Goal: Task Accomplishment & Management: Complete application form

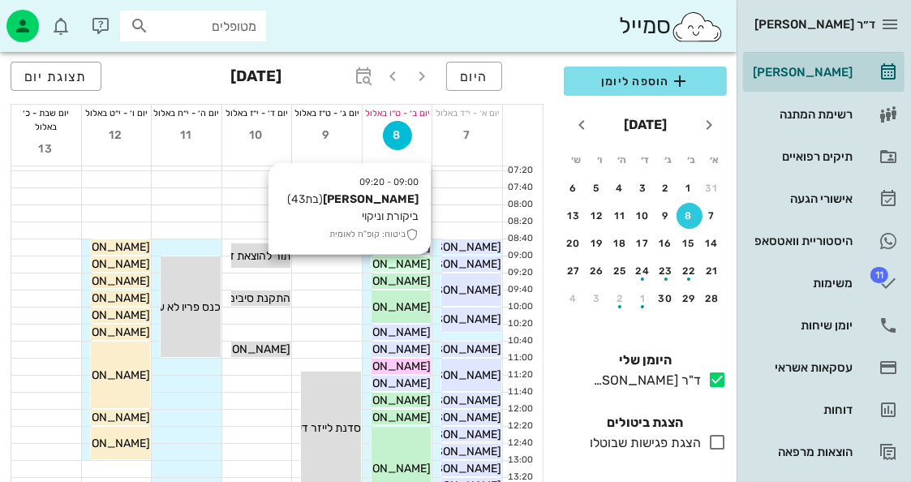
click at [424, 264] on span "[PERSON_NAME]" at bounding box center [385, 264] width 91 height 14
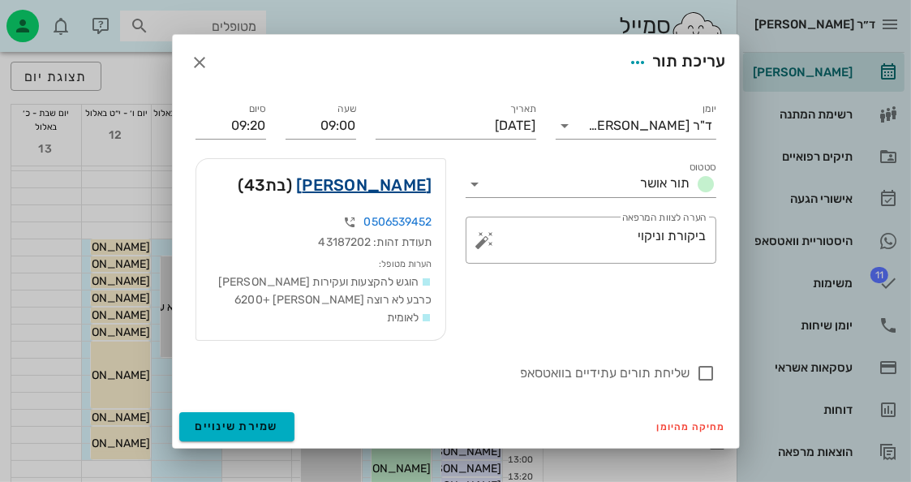
click at [428, 189] on link "[PERSON_NAME]" at bounding box center [364, 185] width 136 height 26
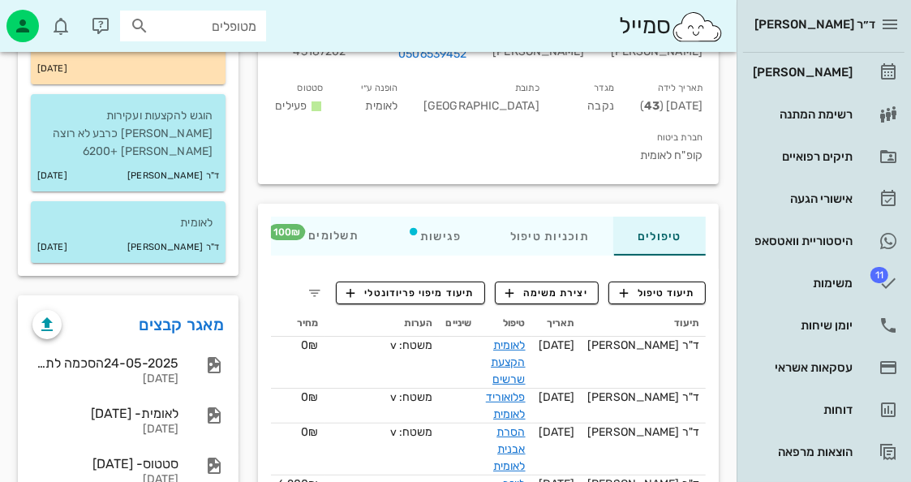
scroll to position [243, 0]
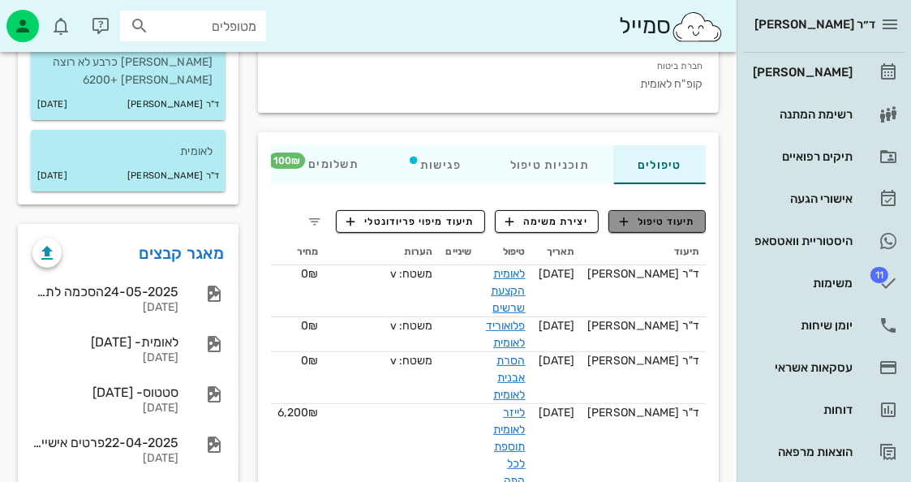
click at [649, 214] on span "תיעוד טיפול" at bounding box center [657, 221] width 75 height 15
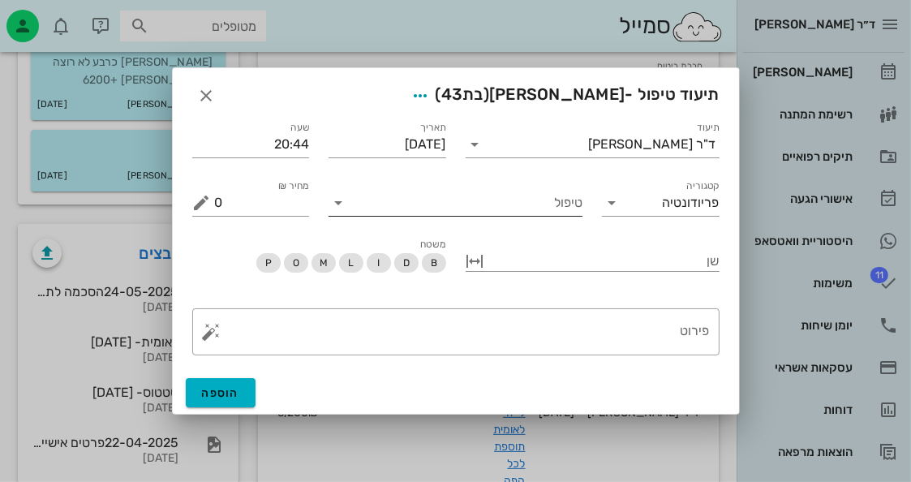
click at [563, 216] on div "טיפול" at bounding box center [456, 203] width 254 height 26
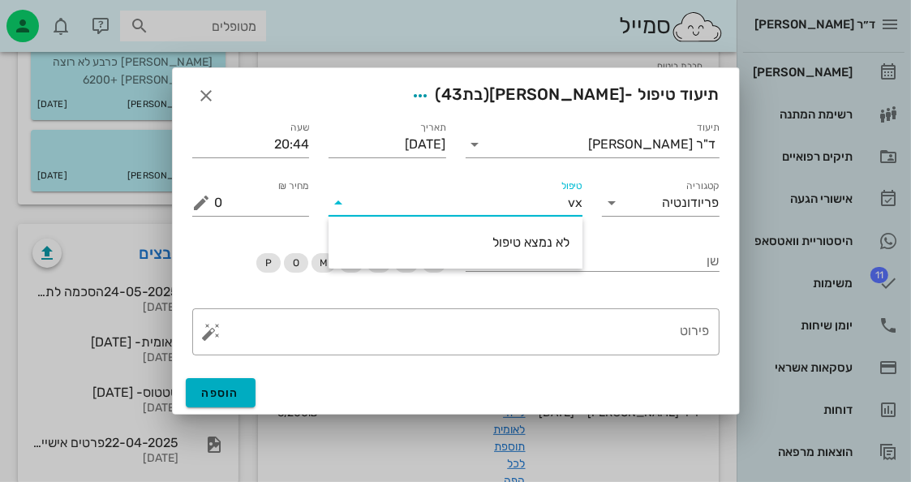
type input "v"
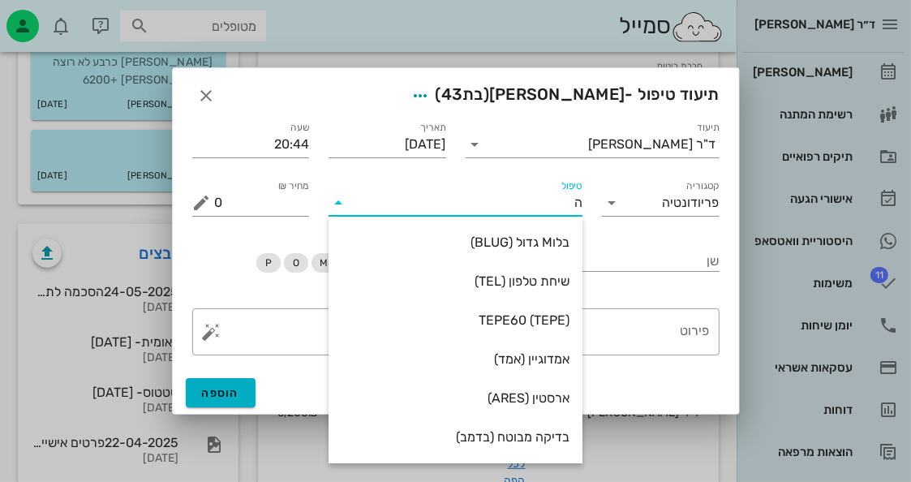
type input "[PERSON_NAME]"
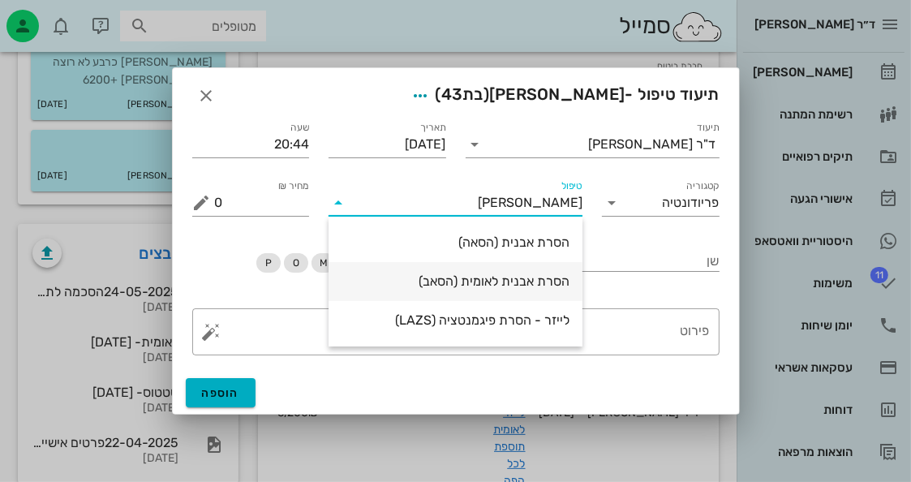
click at [492, 291] on div "הסרת אבנית לאומית (הסאב)" at bounding box center [456, 281] width 228 height 35
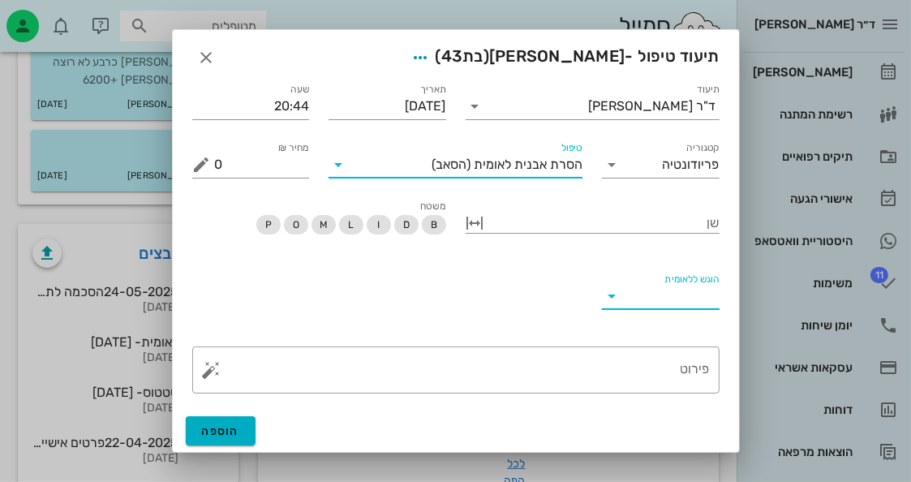
click at [634, 304] on input "הוגש ללאומית" at bounding box center [674, 296] width 92 height 26
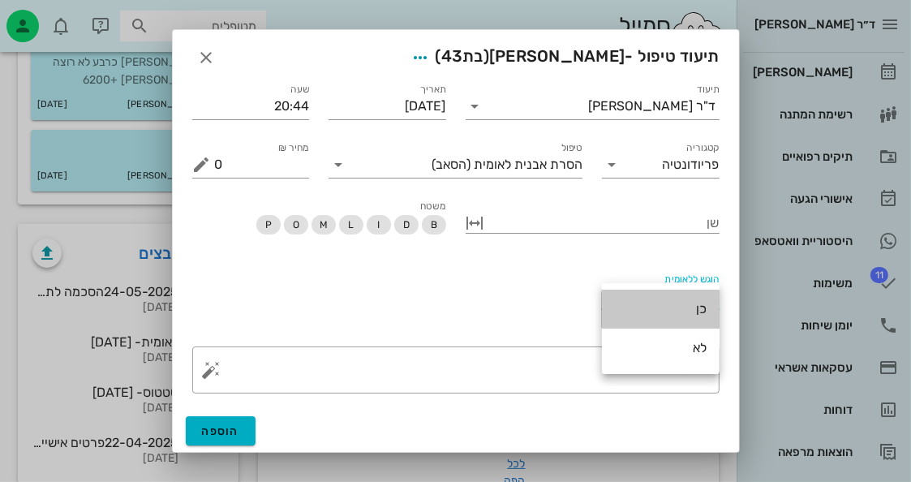
click at [634, 304] on div "כן" at bounding box center [661, 308] width 92 height 15
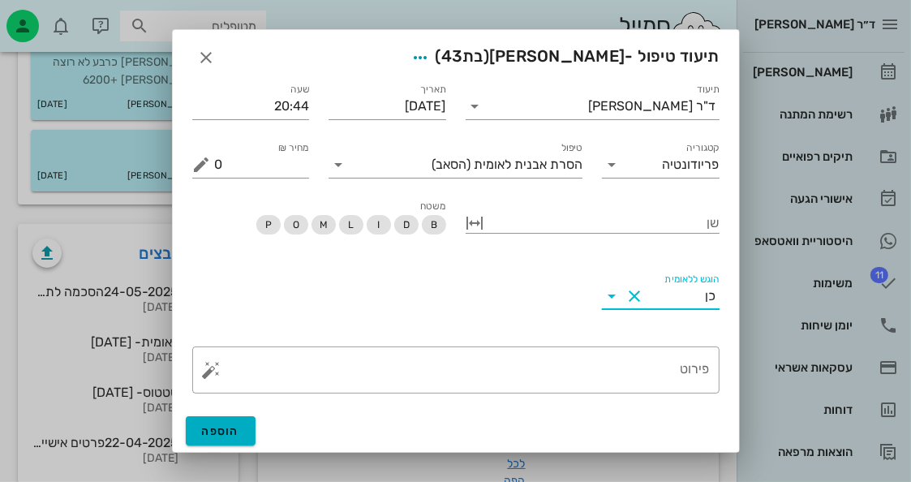
click at [634, 304] on button "Clear הוגש ללאומית" at bounding box center [634, 295] width 19 height 19
click at [679, 299] on input "הוגש ללאומית" at bounding box center [674, 296] width 92 height 26
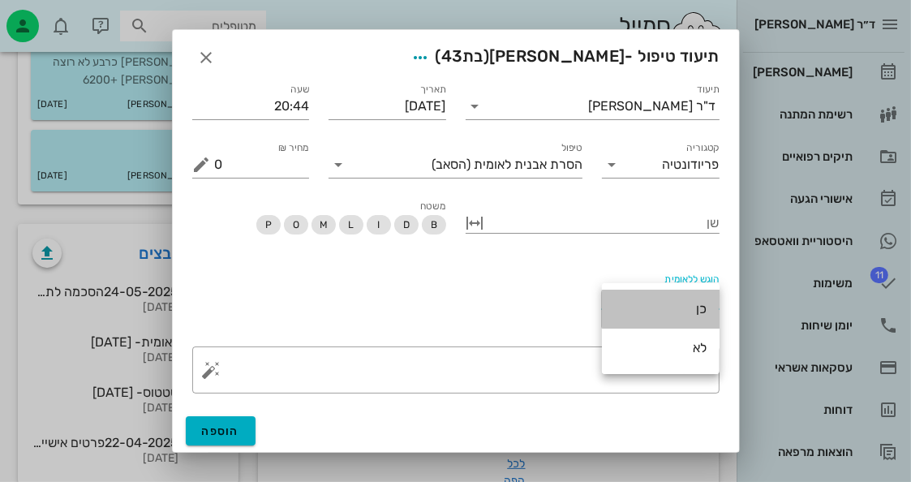
click at [691, 308] on div "כן" at bounding box center [661, 308] width 92 height 15
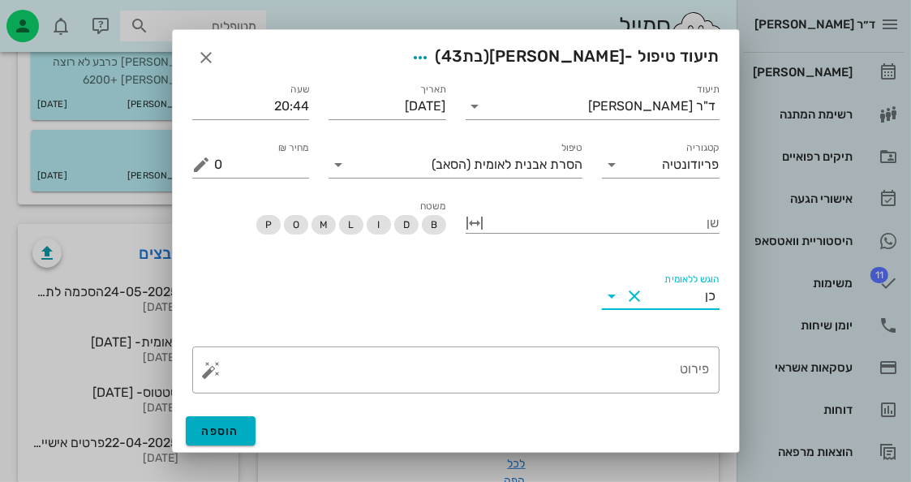
click at [641, 300] on button "Clear הוגש ללאומית" at bounding box center [634, 295] width 19 height 19
click at [620, 299] on icon at bounding box center [611, 295] width 19 height 19
click at [676, 348] on div "לא" at bounding box center [661, 347] width 92 height 15
click at [689, 373] on textarea "פירוט" at bounding box center [462, 374] width 495 height 39
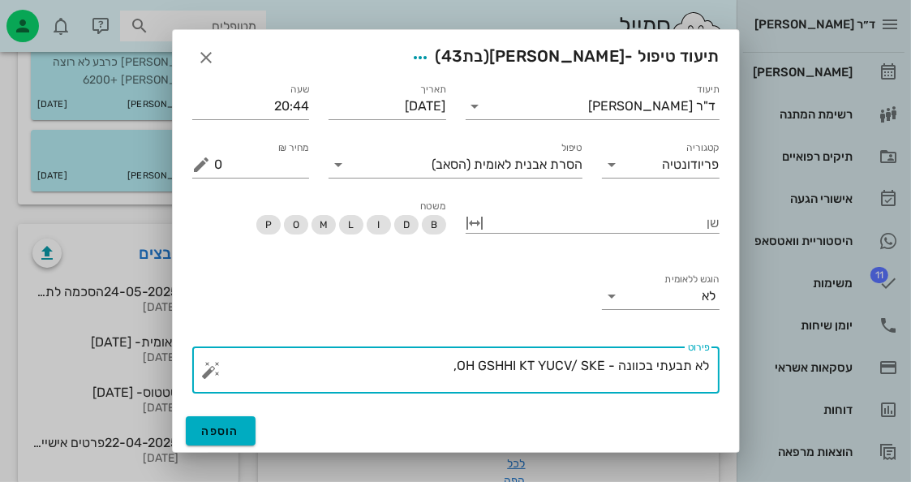
drag, startPoint x: 599, startPoint y: 389, endPoint x: 587, endPoint y: 416, distance: 29.8
click at [587, 416] on div "תיעוד טיפול - [PERSON_NAME] (בת 43 ) תיעוד ד"ר [PERSON_NAME] תאריך [DATE] שעה 2…" at bounding box center [456, 241] width 568 height 424
click at [624, 388] on textarea "לא תבעתי בכוונה - OH GSHHI KT YUCV/ SKE," at bounding box center [462, 374] width 495 height 39
drag, startPoint x: 607, startPoint y: 371, endPoint x: 433, endPoint y: 408, distance: 177.6
click at [433, 408] on div "תיעוד ד"ר [PERSON_NAME] תאריך [DATE] שעה 20:44 קטגוריה פריודונטיה טיפול הסרת אב…" at bounding box center [456, 240] width 566 height 339
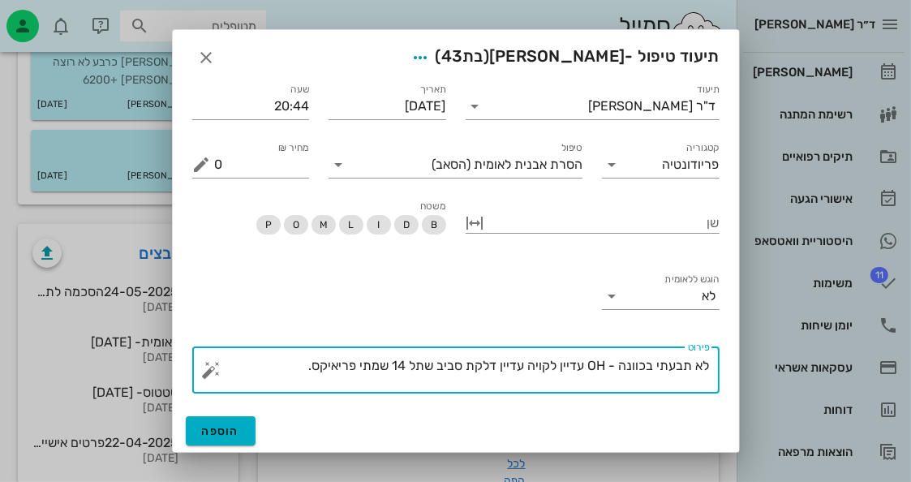
type textarea "לא תבעתי בכוונה - OH עדיין לקויה עדיין דלקת סביב שתל 14 שמתי פריאיקס."
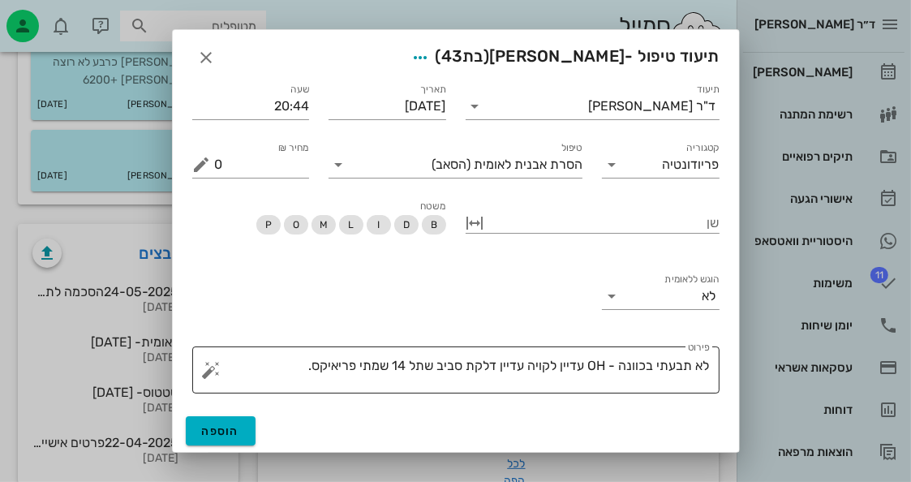
click at [298, 368] on textarea "לא תבעתי בכוונה - OH עדיין לקויה עדיין דלקת סביב שתל 14 שמתי פריאיקס." at bounding box center [462, 374] width 495 height 39
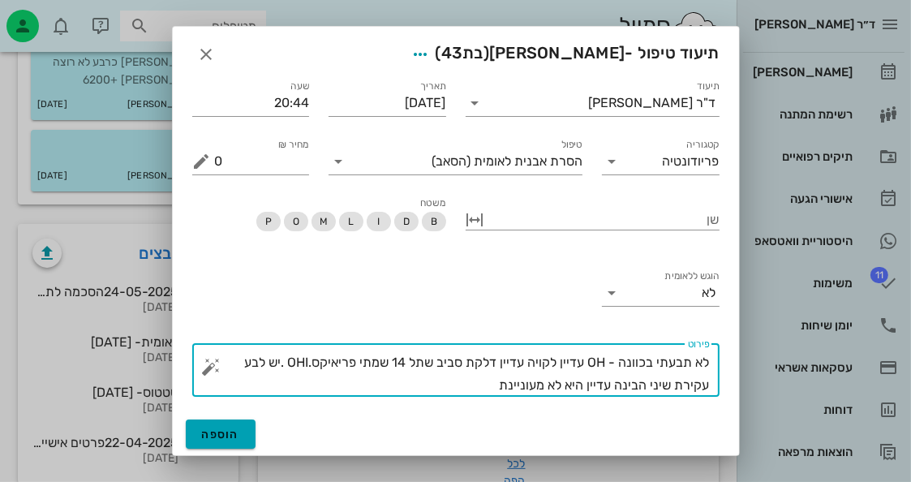
type textarea "לא תבעתי בכוונה - OH עדיין לקויה עדיין דלקת סביב שתל 14 שמתי פריאיקס.OHI .יש לב…"
click at [222, 423] on button "הוספה" at bounding box center [221, 434] width 71 height 29
